Goal: Navigation & Orientation: Find specific page/section

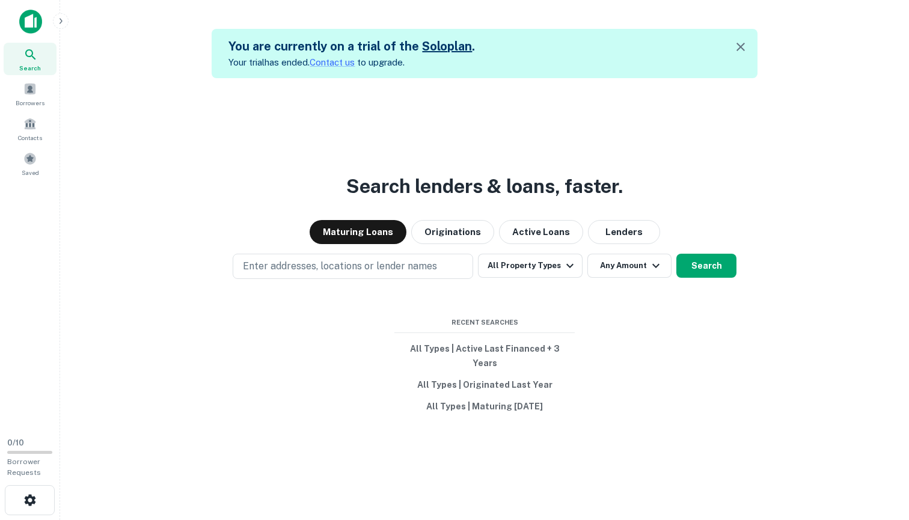
click at [24, 66] on span "Search" at bounding box center [30, 68] width 22 height 10
click at [30, 118] on span at bounding box center [29, 123] width 13 height 13
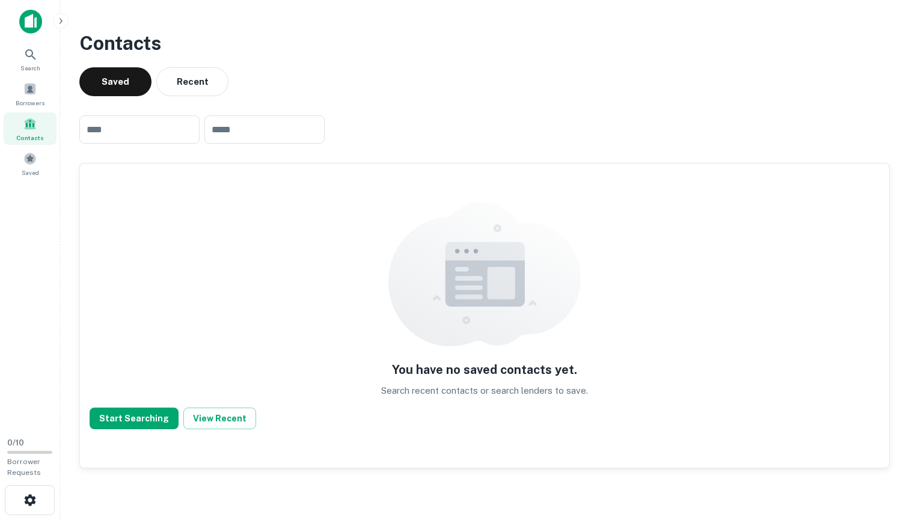
click at [30, 98] on span "Borrowers" at bounding box center [30, 103] width 29 height 10
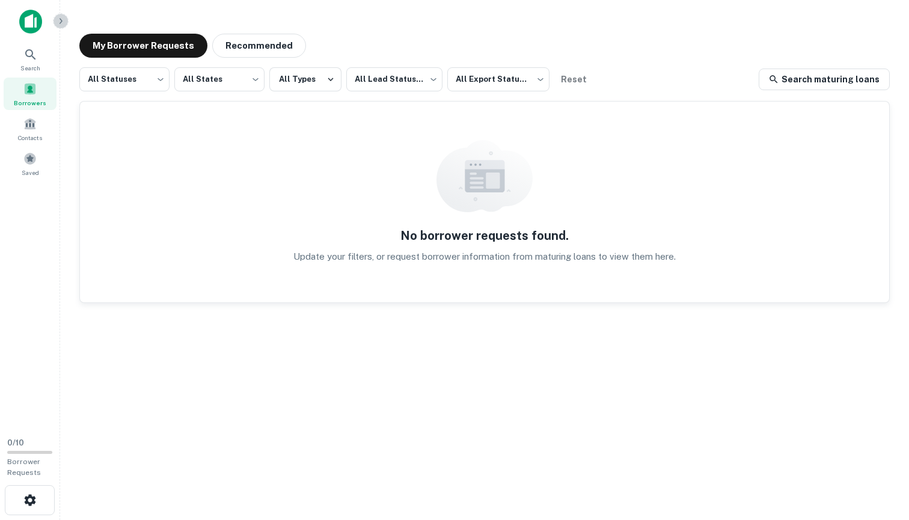
click at [66, 22] on button "button" at bounding box center [61, 21] width 16 height 16
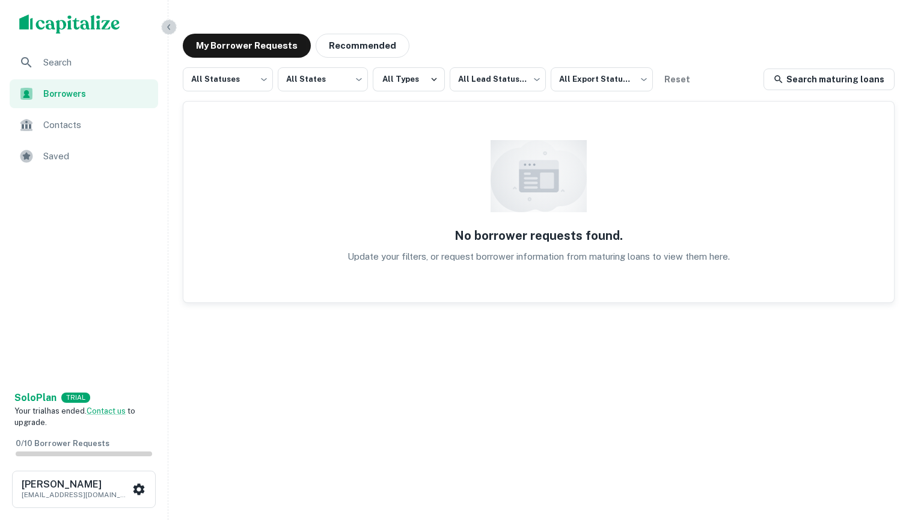
click at [163, 24] on button "button" at bounding box center [169, 27] width 16 height 16
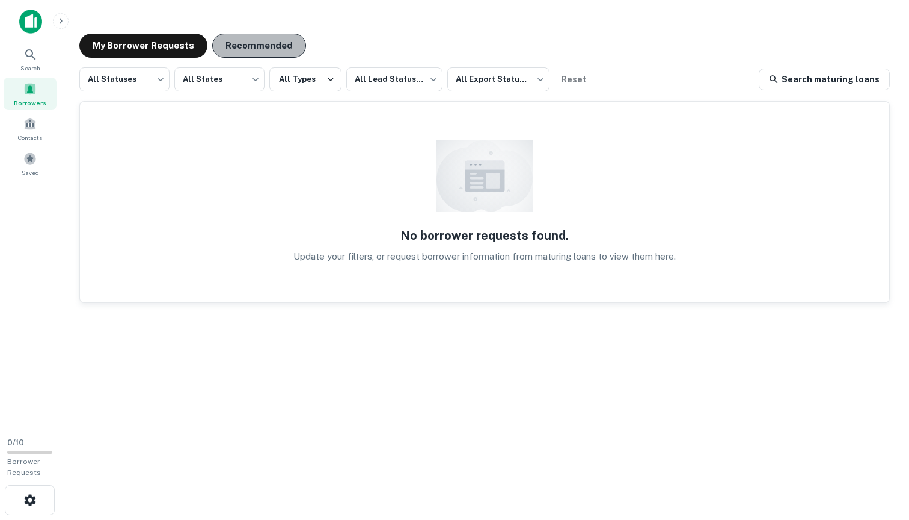
click at [264, 47] on button "Recommended" at bounding box center [259, 46] width 94 height 24
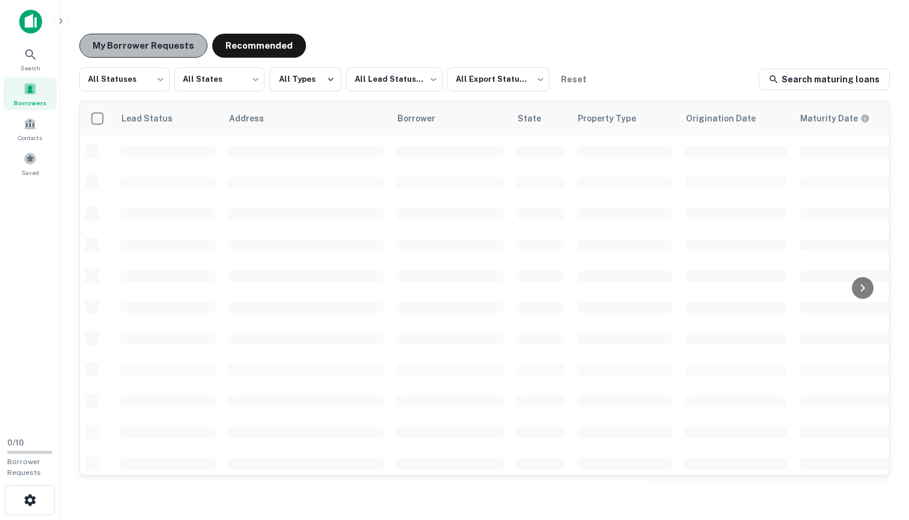
click at [171, 48] on button "My Borrower Requests" at bounding box center [143, 46] width 128 height 24
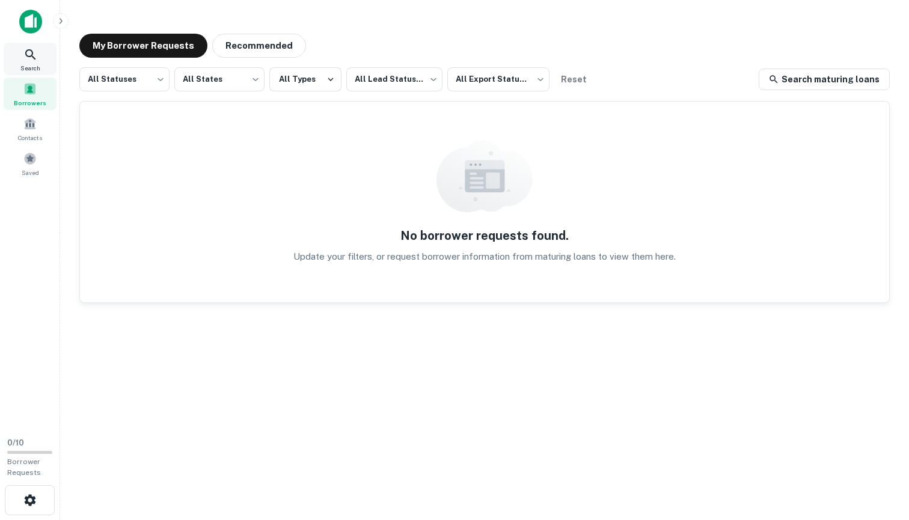
click at [34, 52] on icon at bounding box center [30, 54] width 14 height 14
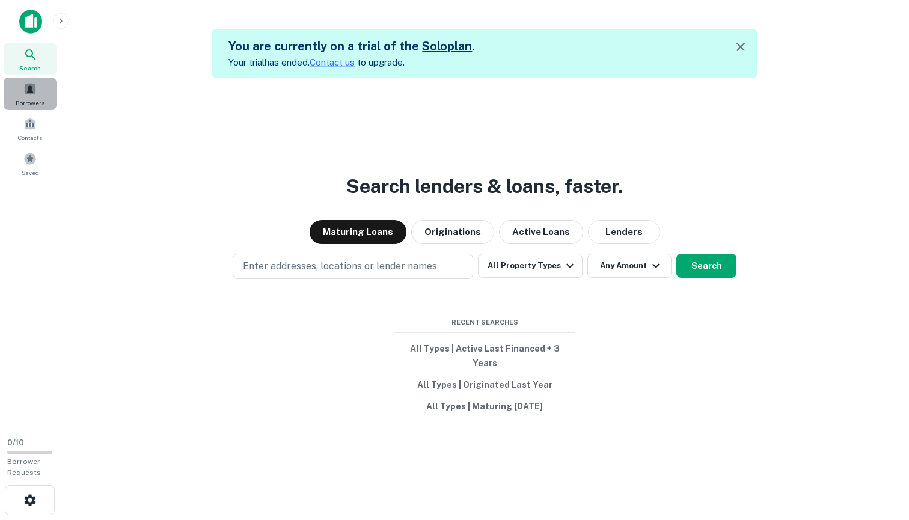
click at [39, 97] on div "Borrowers" at bounding box center [30, 94] width 53 height 32
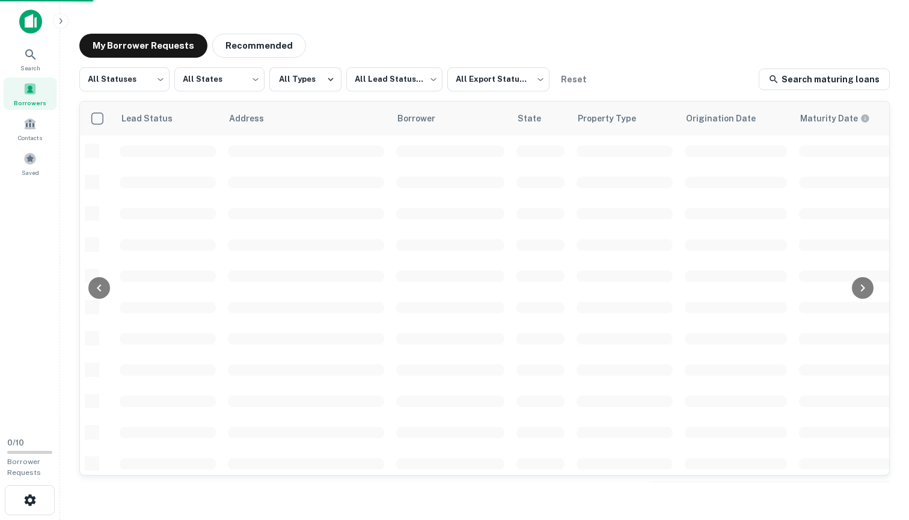
click at [29, 28] on img at bounding box center [30, 22] width 23 height 24
